Goal: Information Seeking & Learning: Learn about a topic

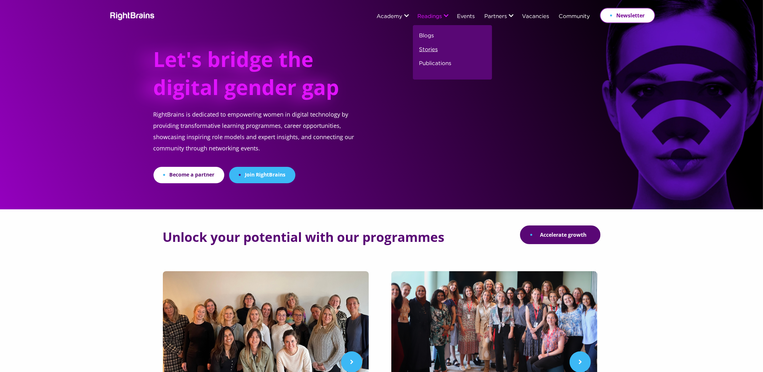
click at [426, 52] on link "Stories" at bounding box center [428, 52] width 19 height 14
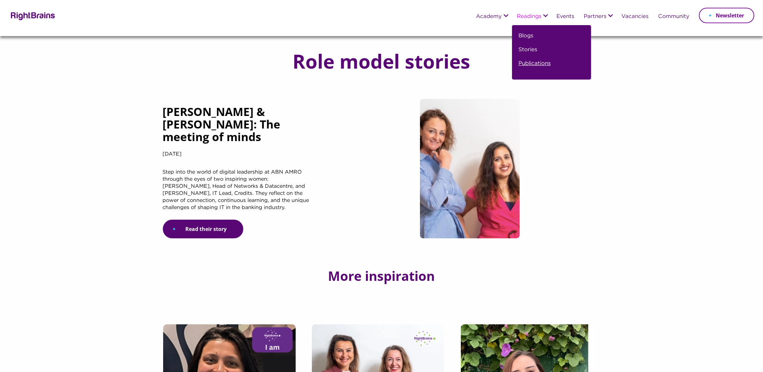
click at [529, 65] on link "Publications" at bounding box center [535, 66] width 32 height 14
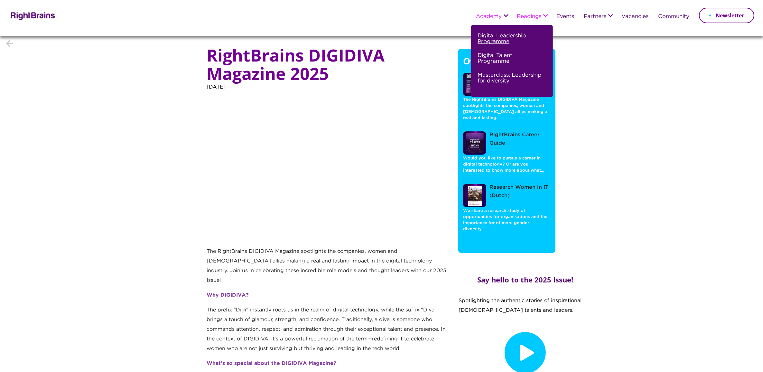
click at [482, 40] on link "Digital Leadership Programme" at bounding box center [511, 42] width 67 height 20
